Goal: Share content: Share content

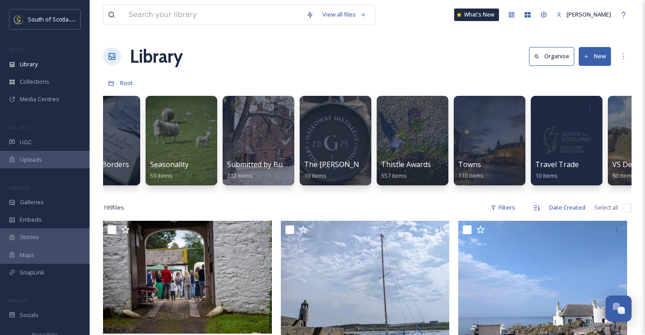
scroll to position [0, 2788]
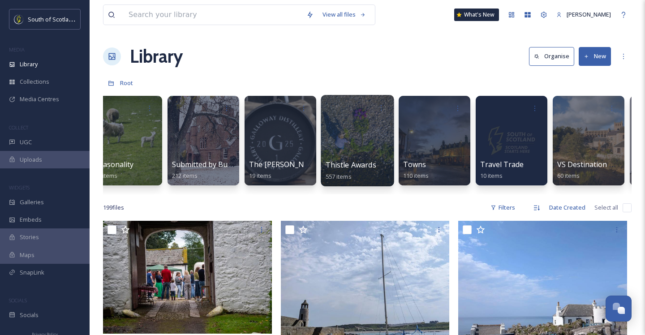
click at [355, 138] on div at bounding box center [357, 140] width 73 height 91
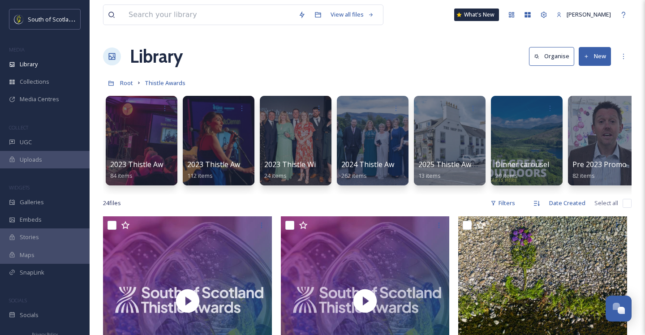
click at [603, 54] on button "New" at bounding box center [595, 56] width 32 height 18
click at [585, 110] on span "Folder" at bounding box center [584, 112] width 17 height 9
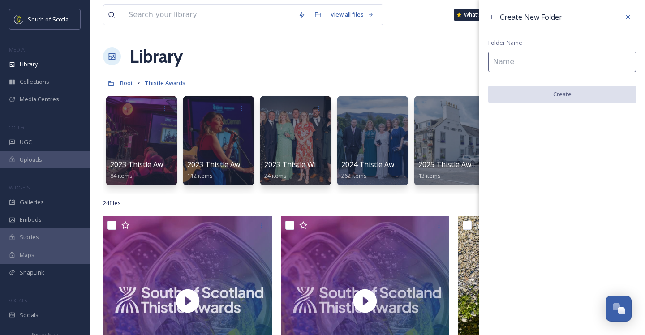
click at [540, 63] on input at bounding box center [562, 62] width 148 height 21
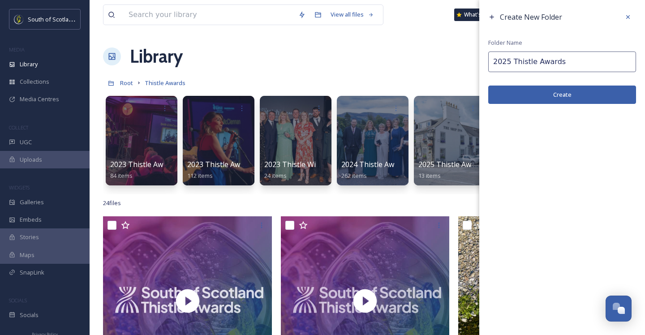
type input "2025 Thistle Awards"
click at [589, 92] on button "Create" at bounding box center [562, 95] width 148 height 18
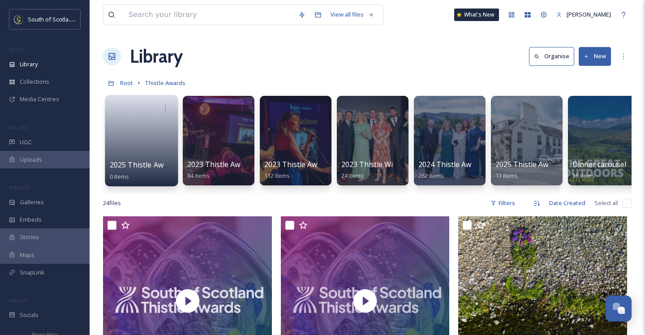
click at [147, 150] on link at bounding box center [142, 137] width 64 height 43
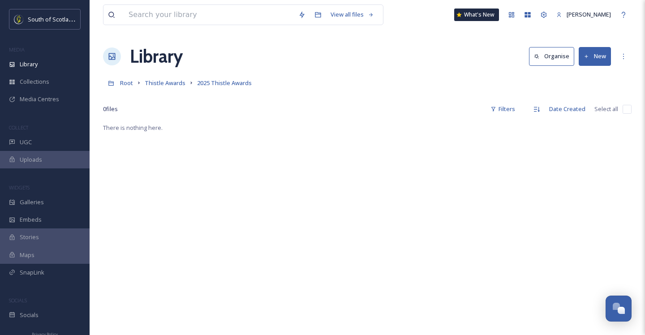
click at [593, 53] on button "New" at bounding box center [595, 56] width 32 height 18
click at [592, 81] on span "File Upload" at bounding box center [591, 77] width 30 height 9
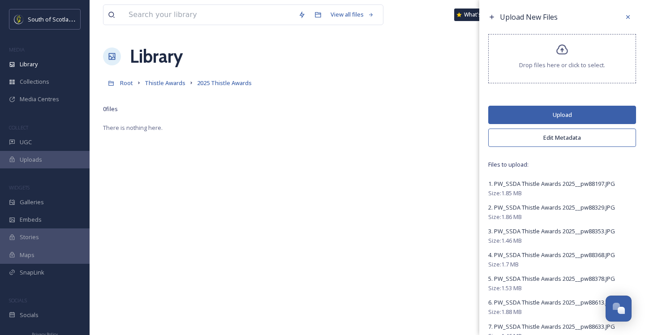
click at [559, 113] on button "Upload" at bounding box center [562, 115] width 148 height 18
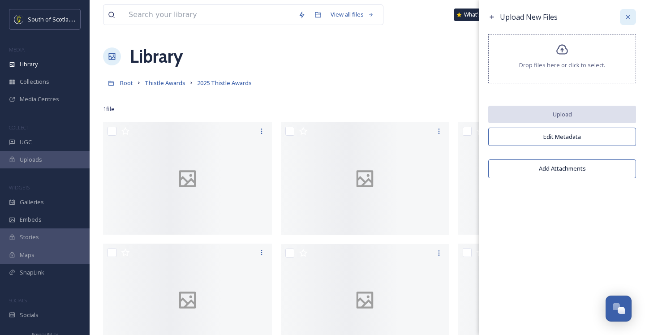
click at [627, 18] on icon at bounding box center [627, 16] width 7 height 7
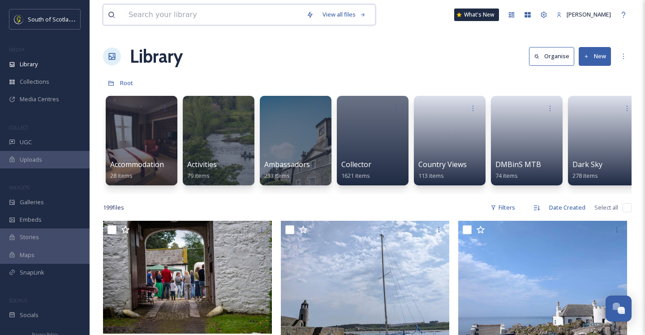
click at [175, 18] on input at bounding box center [213, 15] width 178 height 20
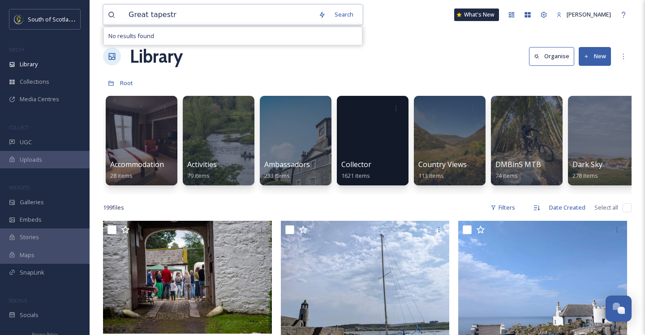
type input "Great tapestry"
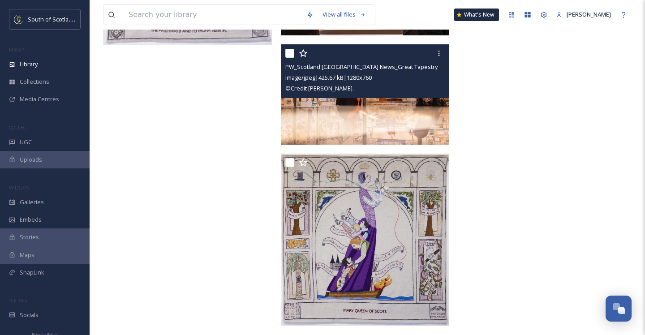
scroll to position [6089, 0]
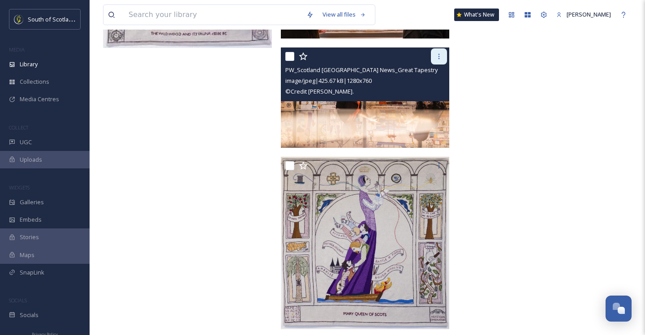
click at [441, 57] on icon at bounding box center [438, 56] width 7 height 7
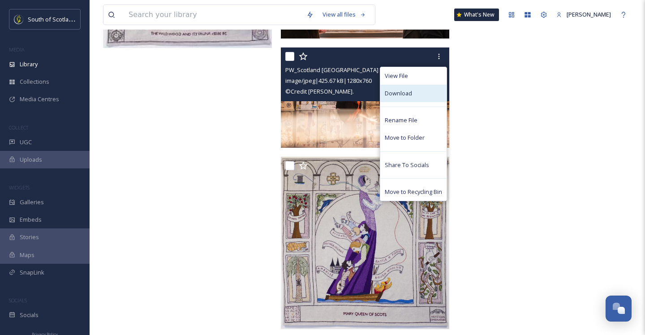
click at [425, 86] on div "Download" at bounding box center [413, 93] width 66 height 17
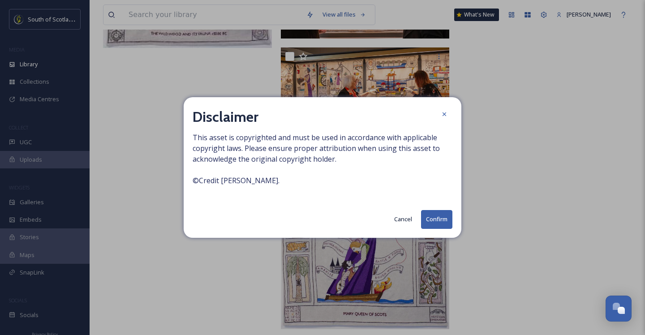
click at [440, 222] on button "Confirm" at bounding box center [436, 219] width 31 height 18
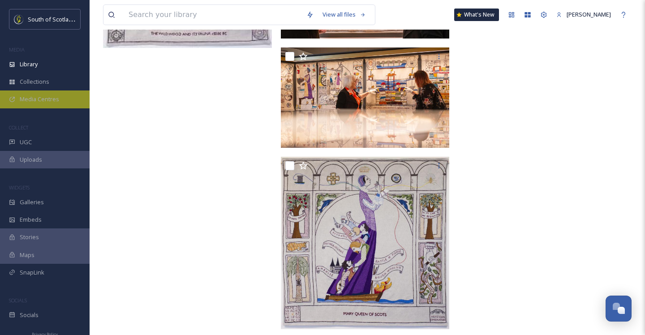
click at [46, 99] on span "Media Centres" at bounding box center [39, 99] width 39 height 9
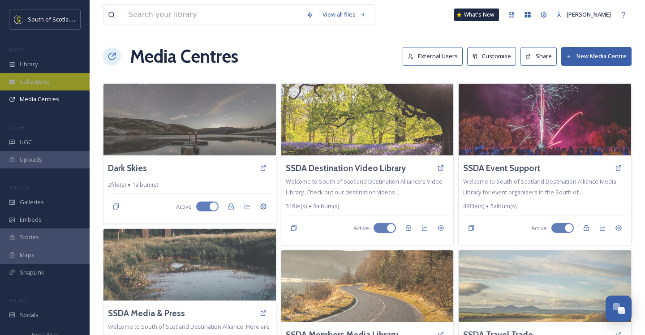
click at [38, 85] on span "Collections" at bounding box center [35, 81] width 30 height 9
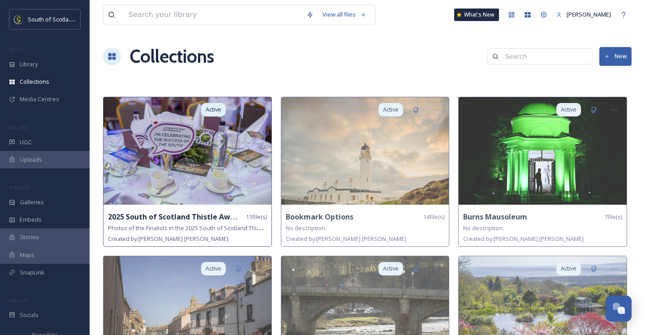
click at [203, 178] on img at bounding box center [187, 150] width 168 height 107
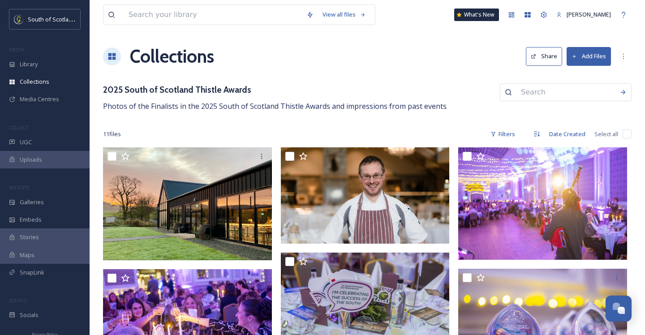
click at [550, 58] on button "Share" at bounding box center [544, 56] width 36 height 18
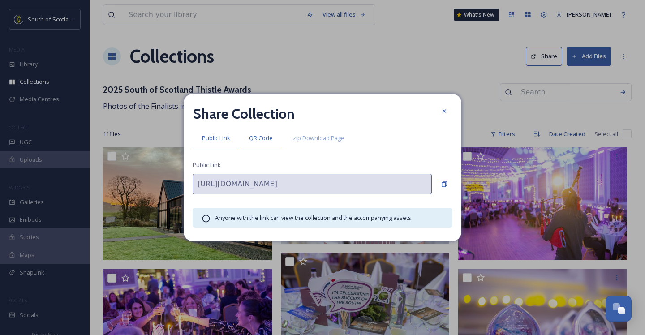
click at [258, 141] on span "QR Code" at bounding box center [261, 138] width 24 height 9
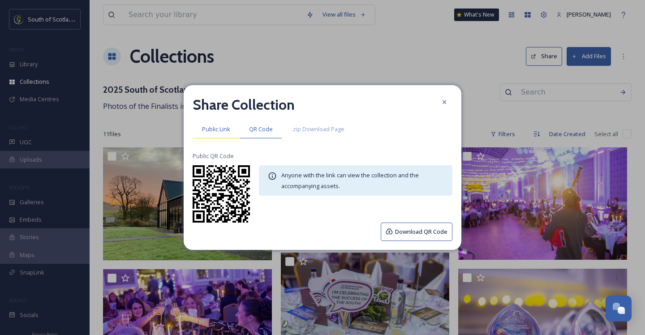
click at [219, 133] on span "Public Link" at bounding box center [216, 129] width 28 height 9
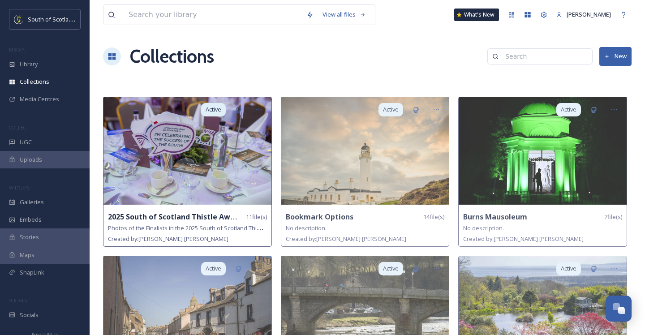
click at [178, 163] on img at bounding box center [187, 150] width 168 height 107
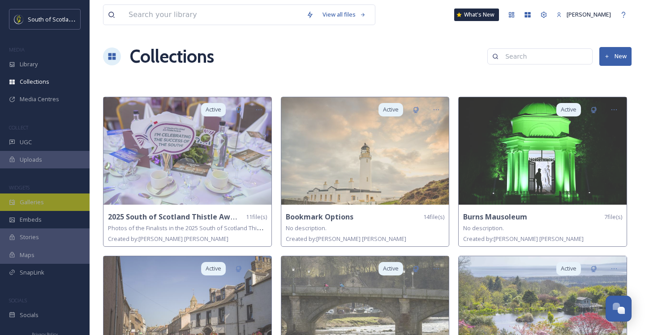
click at [43, 200] on div "Galleries" at bounding box center [45, 201] width 90 height 17
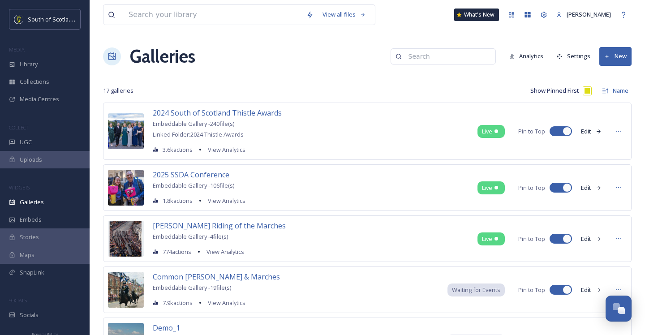
click at [607, 57] on icon at bounding box center [607, 57] width 6 height 6
click at [610, 80] on span "Gallery" at bounding box center [617, 77] width 19 height 9
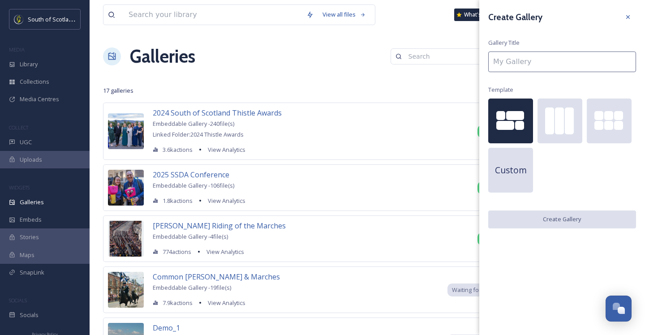
click at [528, 64] on input at bounding box center [562, 62] width 148 height 21
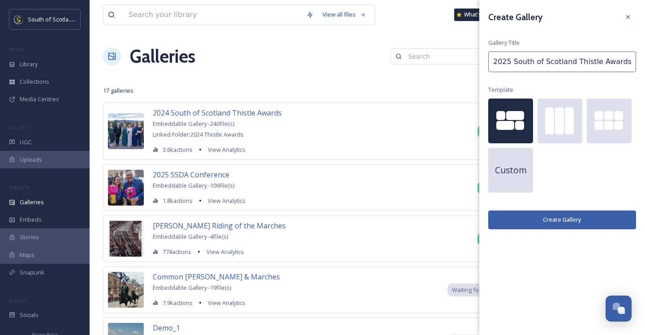
type input "2025 South of Scotland Thistle Awards"
click at [537, 217] on button "Create Gallery" at bounding box center [562, 220] width 148 height 18
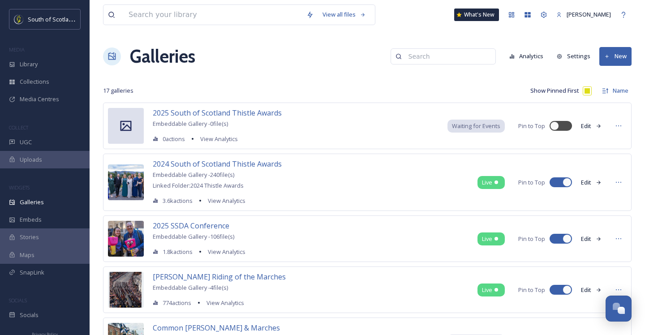
click at [599, 128] on icon at bounding box center [599, 126] width 6 height 6
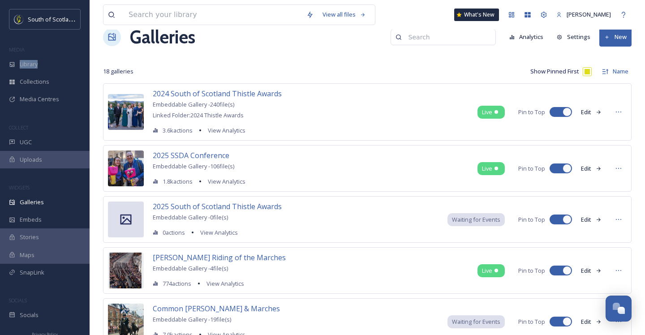
scroll to position [33, 0]
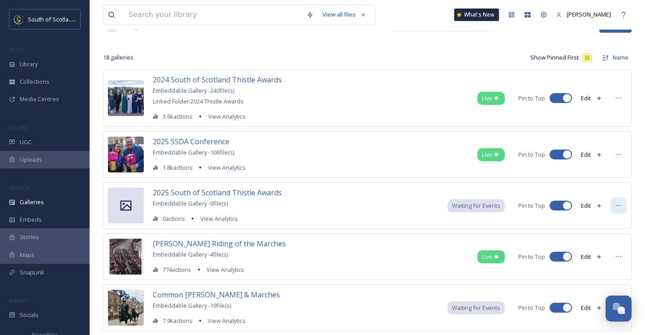
click at [619, 207] on icon at bounding box center [618, 205] width 7 height 7
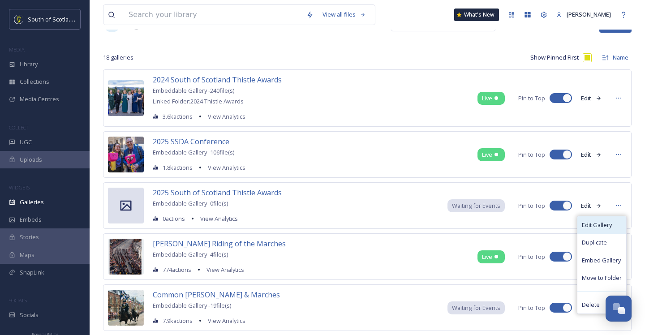
scroll to position [56, 0]
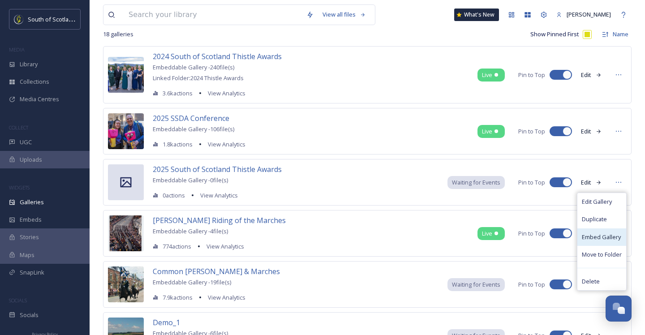
click at [608, 233] on span "Embed Gallery" at bounding box center [601, 237] width 39 height 9
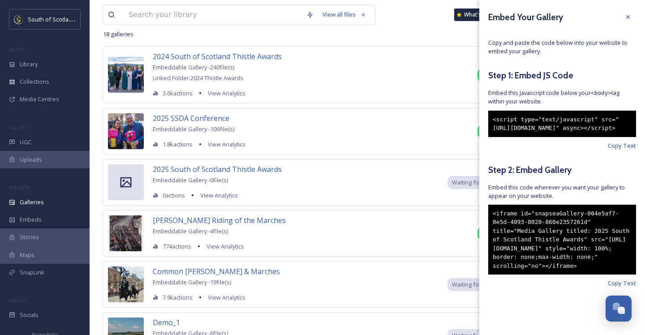
scroll to position [23, 0]
click at [634, 288] on span "Copy Text" at bounding box center [622, 283] width 28 height 9
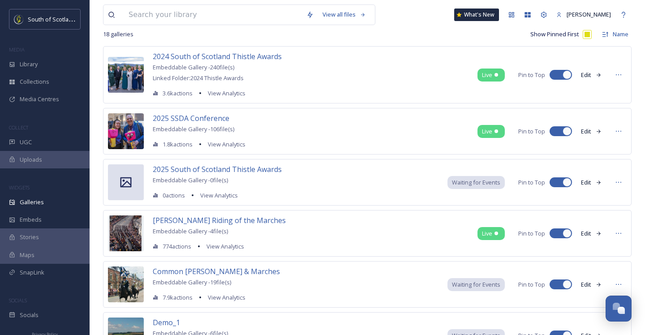
click at [403, 37] on div "Show Pinned First Name" at bounding box center [499, 34] width 264 height 15
click at [404, 176] on div "2025 South of Scotland Thistle Awards Embeddable Gallery - 0 file(s) 0 actions …" at bounding box center [367, 182] width 528 height 47
click at [246, 172] on span "2025 South of Scotland Thistle Awards" at bounding box center [217, 169] width 129 height 10
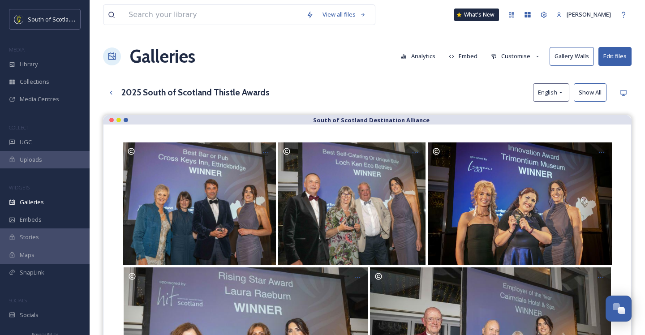
click at [584, 91] on button "Show All" at bounding box center [590, 92] width 33 height 18
click at [458, 56] on button "Embed" at bounding box center [463, 55] width 38 height 17
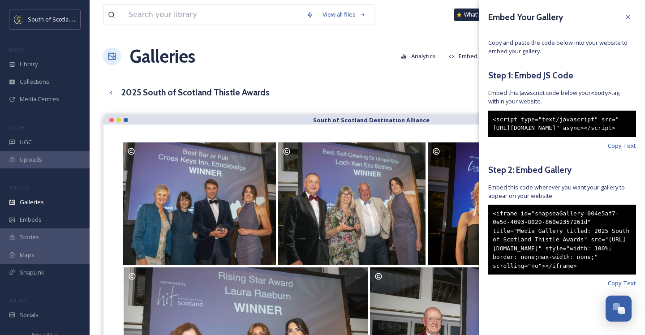
scroll to position [23, 0]
click at [623, 142] on span "Copy Text" at bounding box center [622, 146] width 28 height 9
click at [594, 147] on div "Embed Your Gallery Copy and paste the code below into your website to embed you…" at bounding box center [562, 162] width 166 height 324
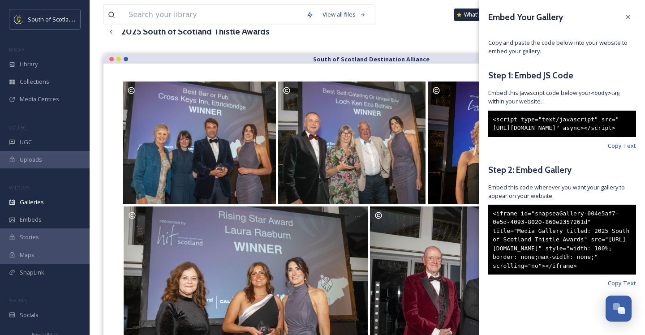
scroll to position [70, 0]
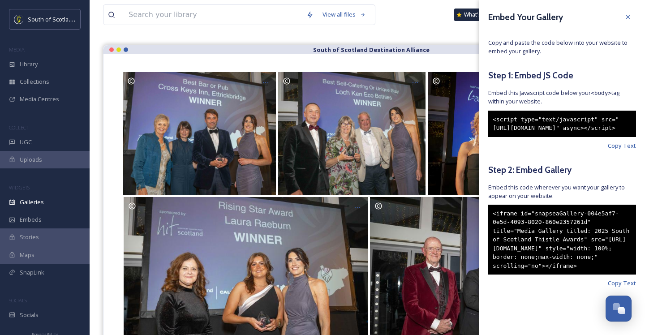
click at [635, 288] on span "Copy Text" at bounding box center [622, 283] width 28 height 9
click at [634, 288] on span "Copy Text" at bounding box center [622, 283] width 28 height 9
click at [621, 142] on span "Copy Text" at bounding box center [622, 146] width 28 height 9
click at [636, 294] on div "Embed Your Gallery Copy and paste the code below into your website to embed you…" at bounding box center [562, 162] width 166 height 324
click at [635, 288] on span "Copy Text" at bounding box center [622, 283] width 28 height 9
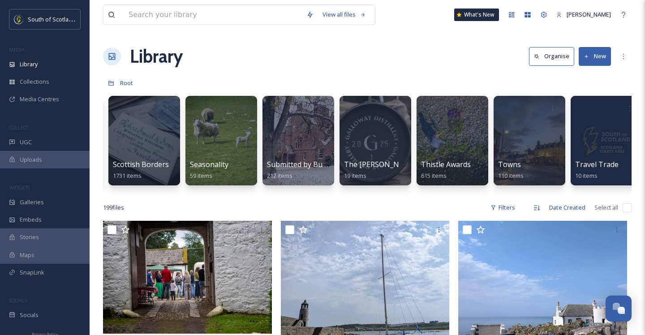
scroll to position [0, 2692]
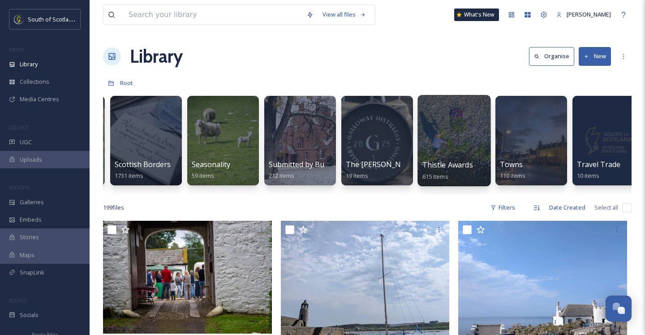
click at [452, 138] on div at bounding box center [453, 140] width 73 height 91
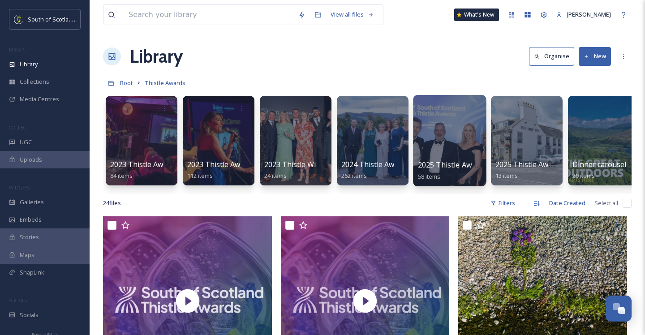
click at [415, 134] on div at bounding box center [449, 140] width 73 height 91
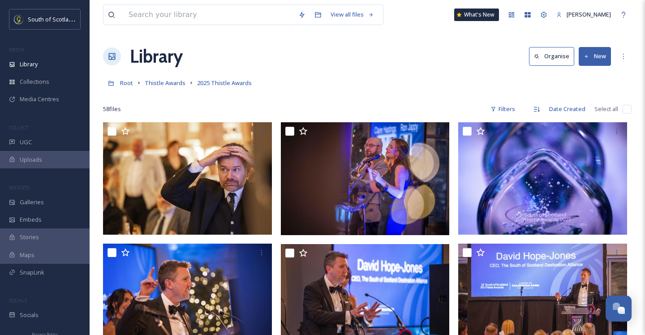
click at [627, 109] on input "checkbox" at bounding box center [627, 109] width 9 height 9
checkbox input "true"
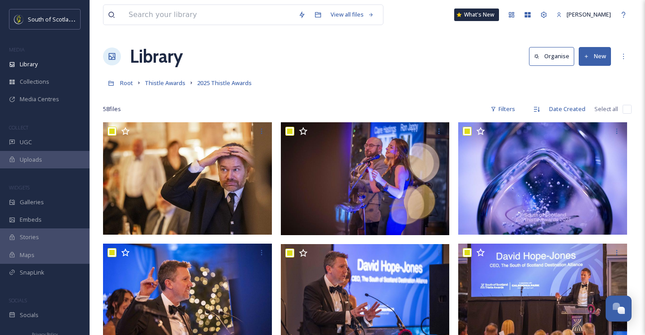
checkbox input "true"
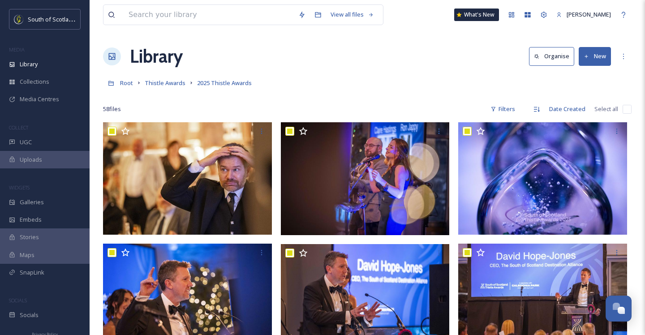
checkbox input "true"
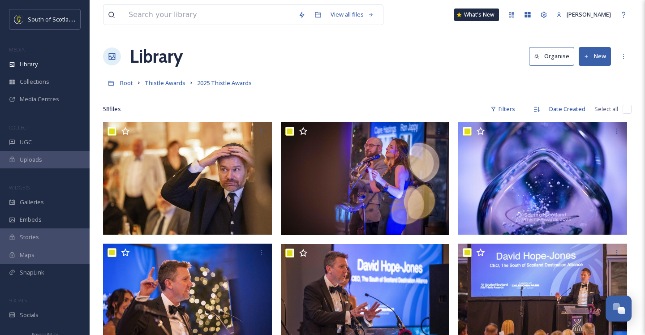
checkbox input "true"
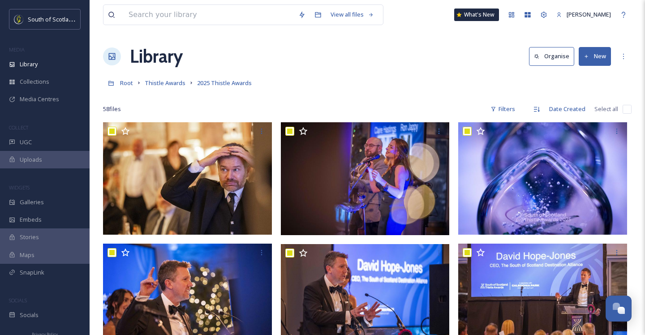
checkbox input "true"
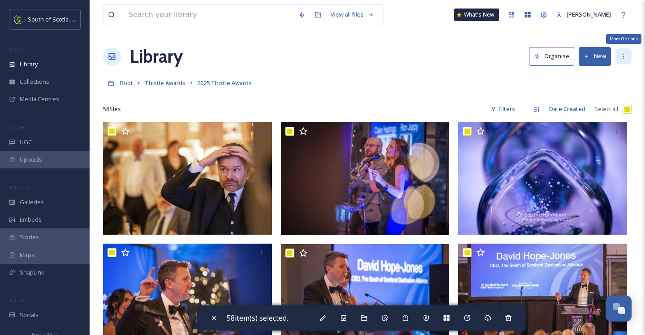
click at [622, 58] on icon at bounding box center [623, 56] width 7 height 7
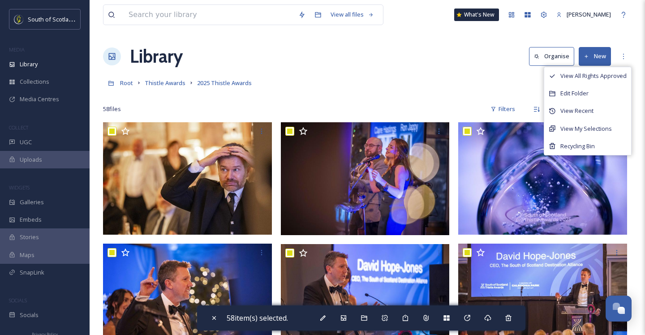
click at [460, 79] on div "Root Thistle Awards 2025 Thistle Awards" at bounding box center [367, 82] width 528 height 17
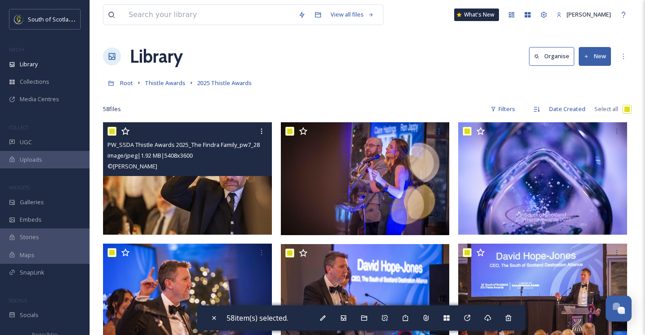
click at [174, 169] on div "© PHIL WILKINSON" at bounding box center [188, 166] width 162 height 11
click at [206, 158] on div "image/jpeg | 1.92 MB | 5408 x 3600" at bounding box center [188, 155] width 162 height 11
click at [209, 197] on img at bounding box center [187, 178] width 169 height 112
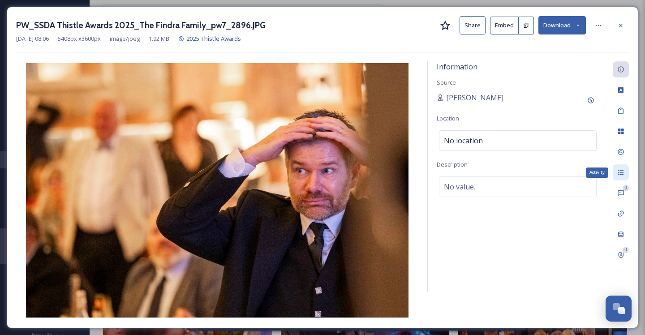
click at [622, 173] on icon at bounding box center [620, 172] width 7 height 7
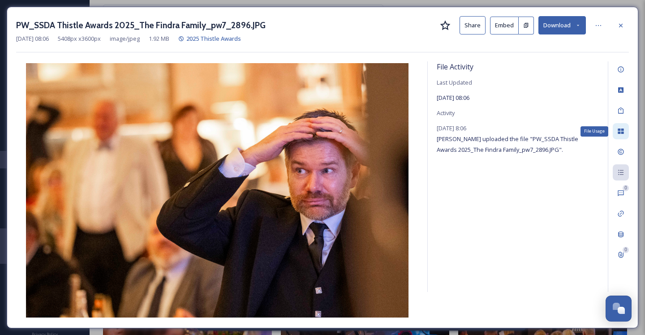
click at [621, 135] on div "File Usage" at bounding box center [621, 131] width 16 height 16
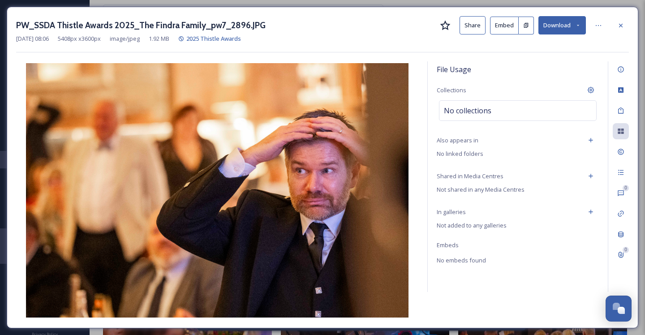
click at [509, 208] on div "In galleries" at bounding box center [518, 212] width 162 height 16
click at [590, 215] on icon at bounding box center [590, 211] width 7 height 7
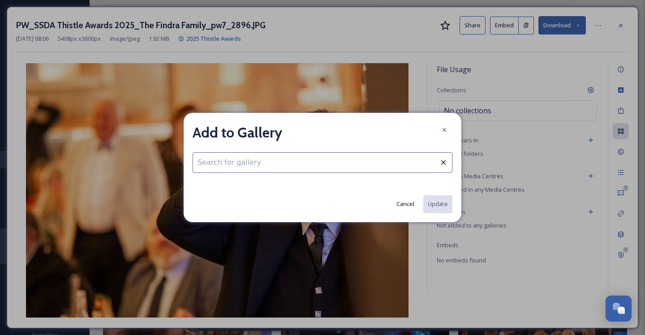
click at [324, 165] on input at bounding box center [323, 162] width 260 height 21
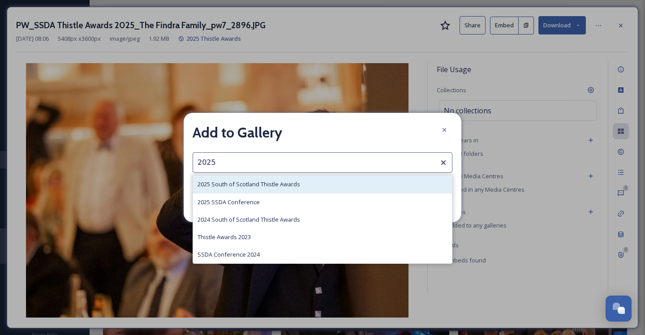
click at [305, 187] on div "2025 South of Scotland Thistle Awards" at bounding box center [322, 184] width 259 height 17
type input "2025 South of Scotland Thistle Awards"
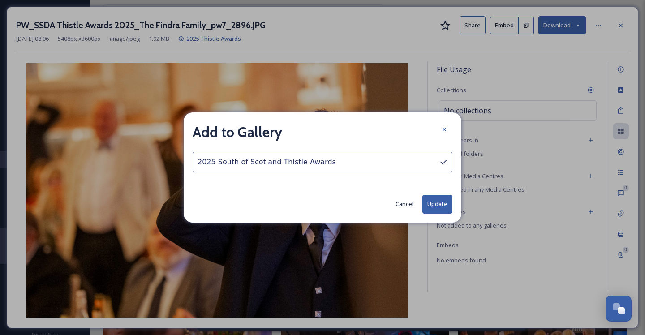
click at [438, 205] on button "Update" at bounding box center [437, 204] width 30 height 18
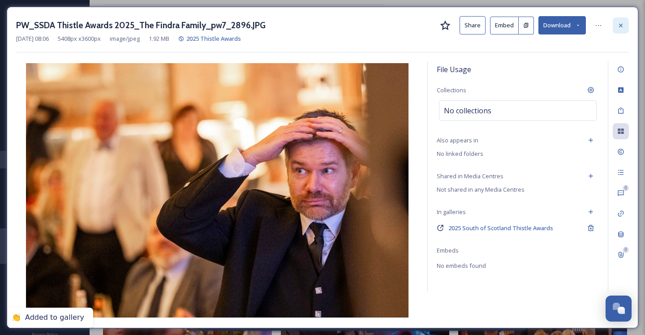
click at [623, 28] on icon at bounding box center [620, 25] width 7 height 7
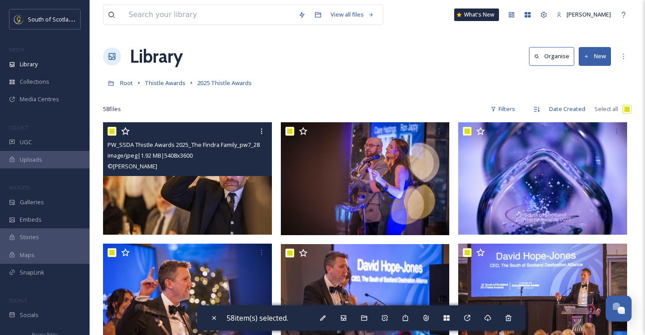
click at [566, 56] on button "Organise" at bounding box center [551, 56] width 45 height 18
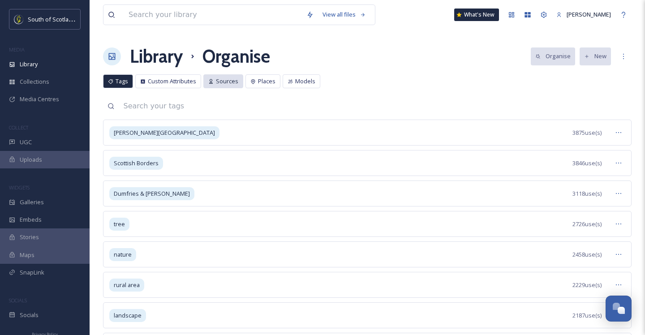
click at [225, 83] on span "Sources" at bounding box center [227, 81] width 22 height 9
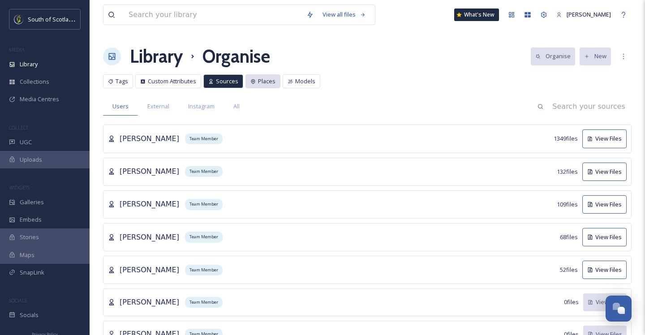
click at [265, 82] on span "Places" at bounding box center [266, 81] width 17 height 9
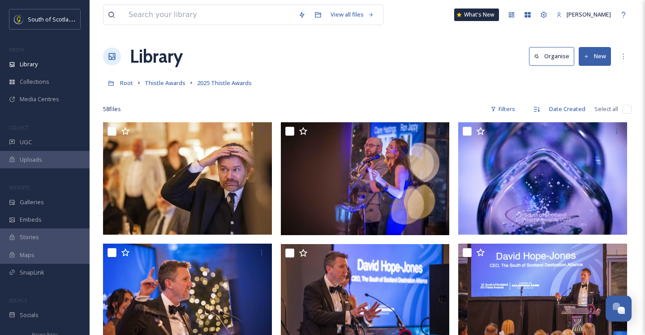
click at [625, 107] on input "checkbox" at bounding box center [627, 109] width 9 height 9
checkbox input "true"
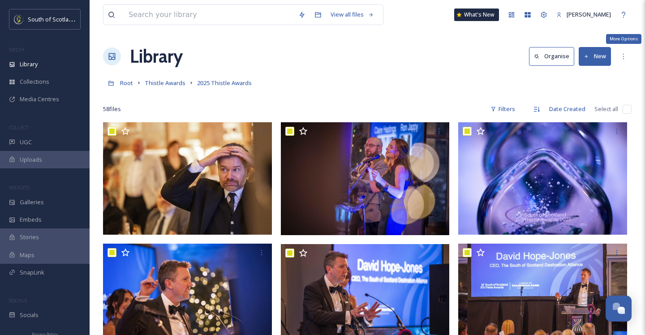
checkbox input "true"
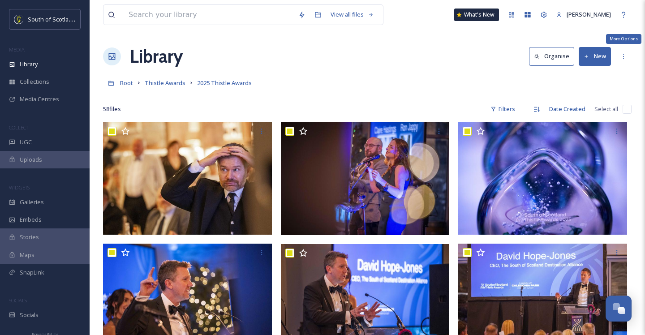
checkbox input "true"
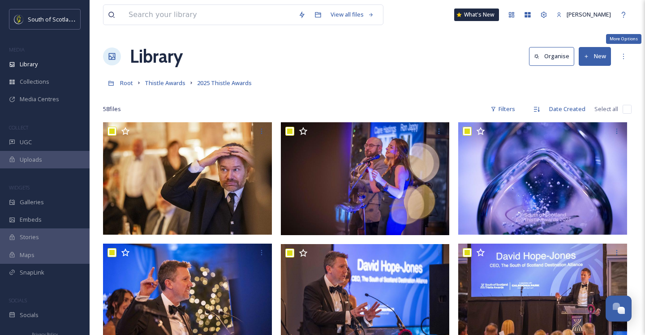
checkbox input "true"
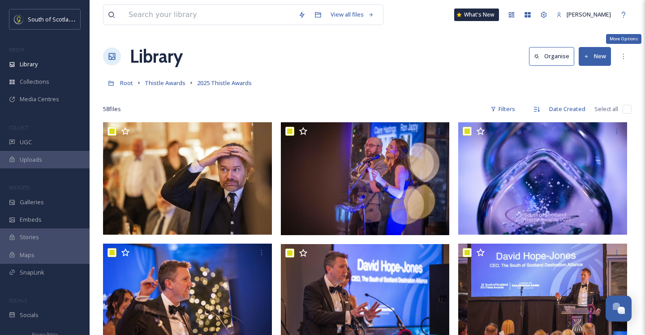
checkbox input "true"
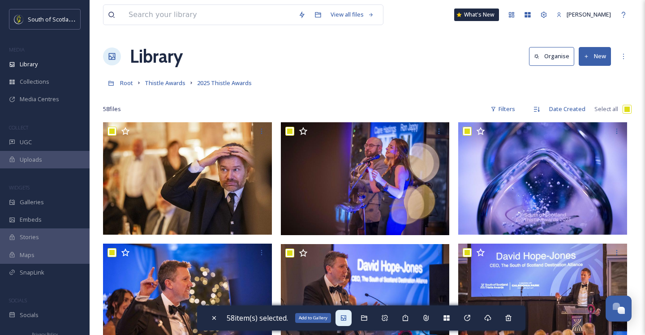
click at [345, 318] on icon at bounding box center [343, 317] width 7 height 7
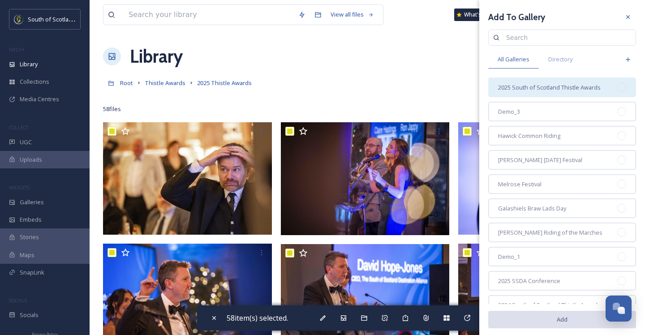
click at [560, 86] on span "2025 South of Scotland Thistle Awards" at bounding box center [549, 87] width 103 height 9
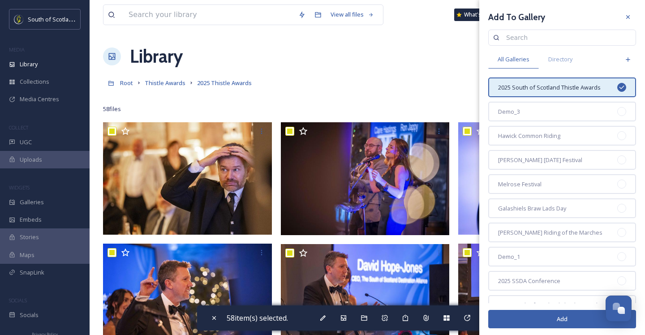
click at [580, 327] on button "Add" at bounding box center [562, 319] width 148 height 18
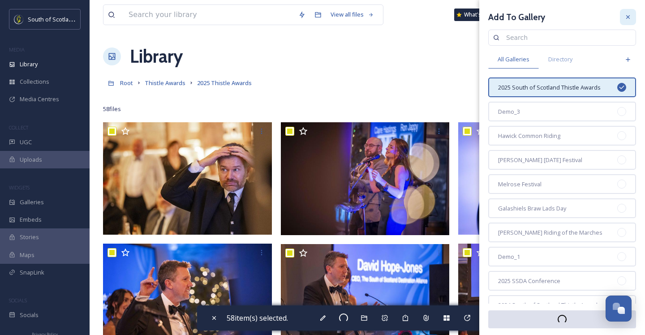
click at [627, 15] on icon at bounding box center [627, 16] width 7 height 7
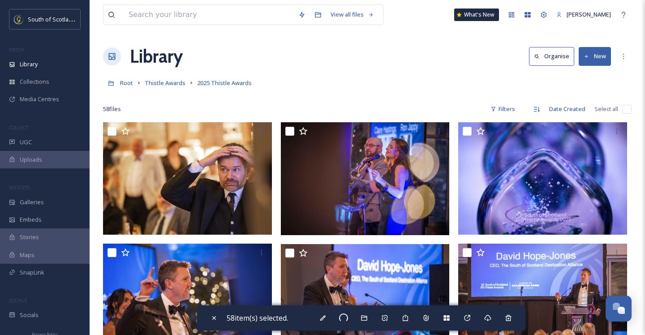
checkbox input "false"
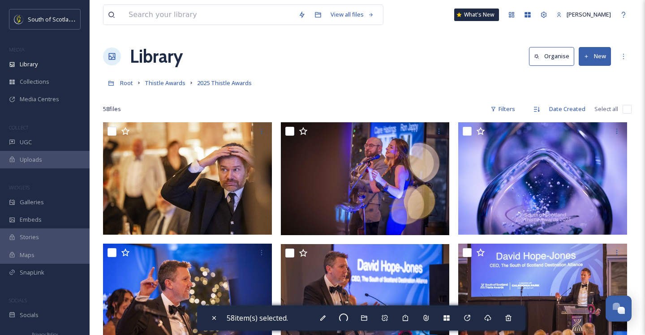
checkbox input "false"
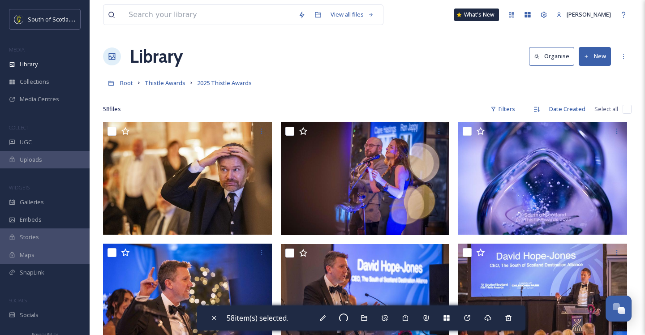
checkbox input "false"
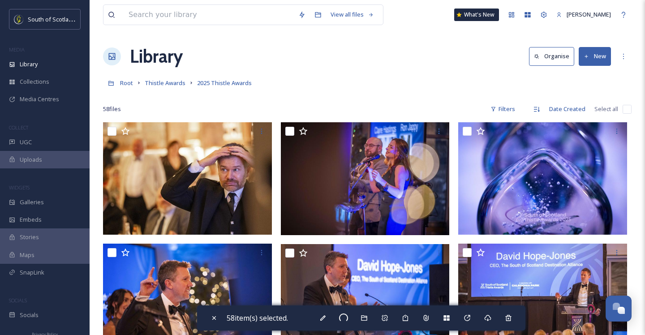
checkbox input "false"
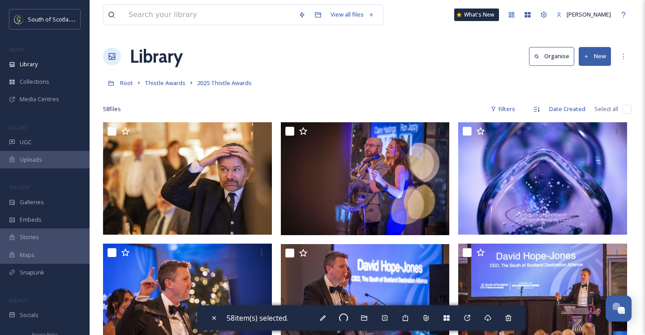
checkbox input "false"
